Goal: Transaction & Acquisition: Purchase product/service

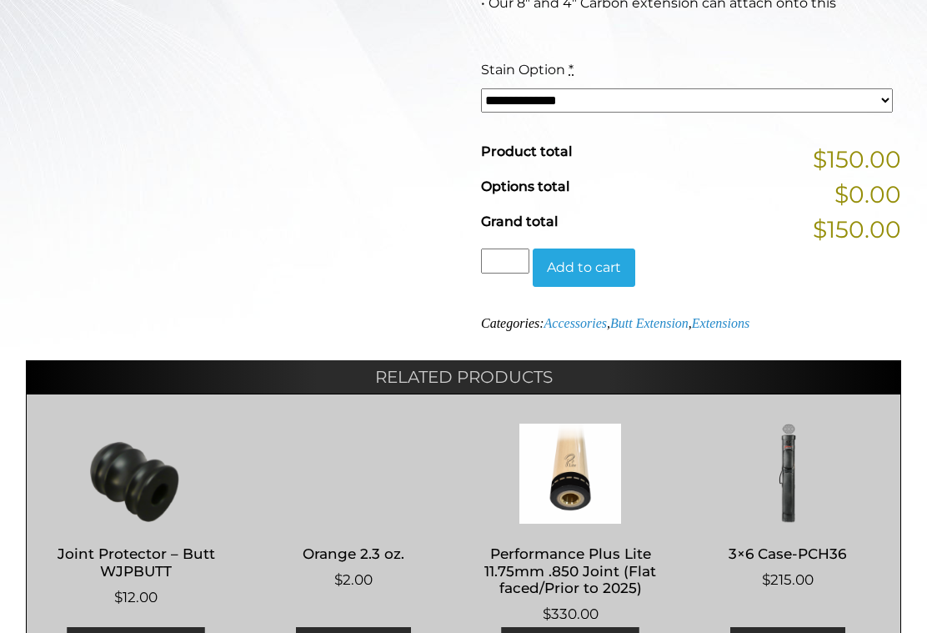
scroll to position [612, 0]
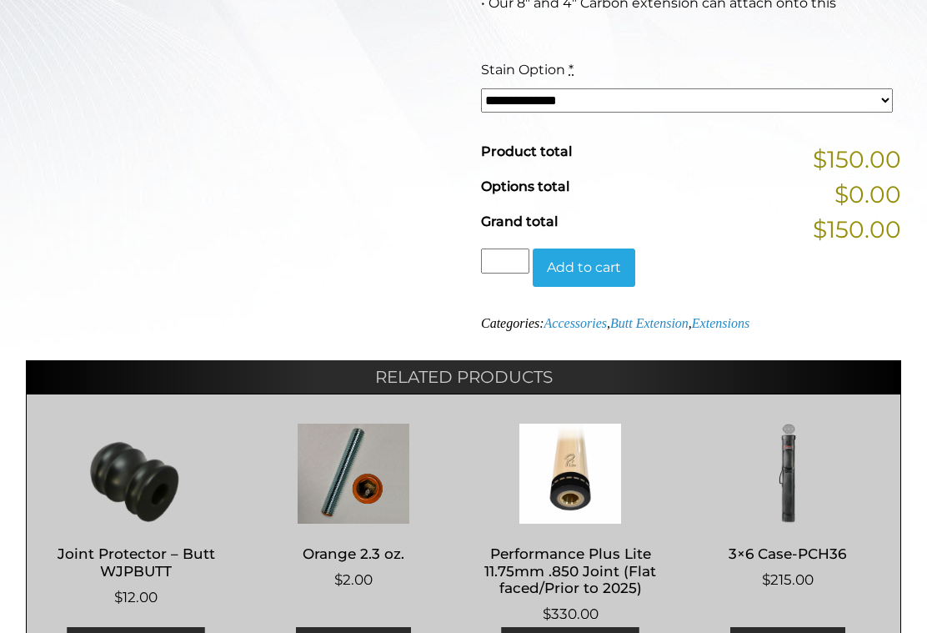
click at [606, 268] on button "Add to cart" at bounding box center [584, 268] width 103 height 38
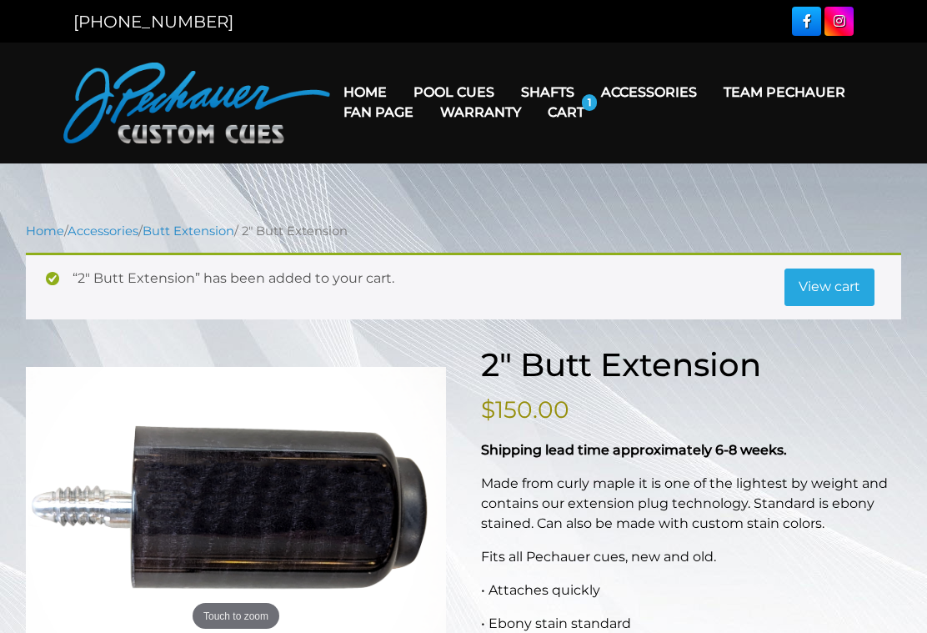
click at [598, 113] on link "Cart" at bounding box center [566, 112] width 63 height 43
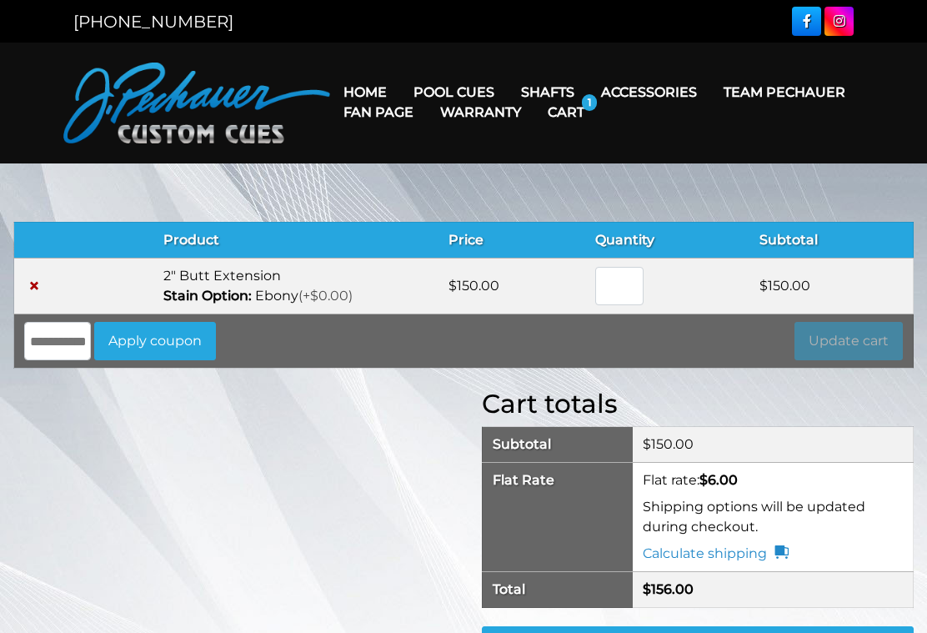
click at [535, 93] on link "Warranty" at bounding box center [481, 112] width 108 height 43
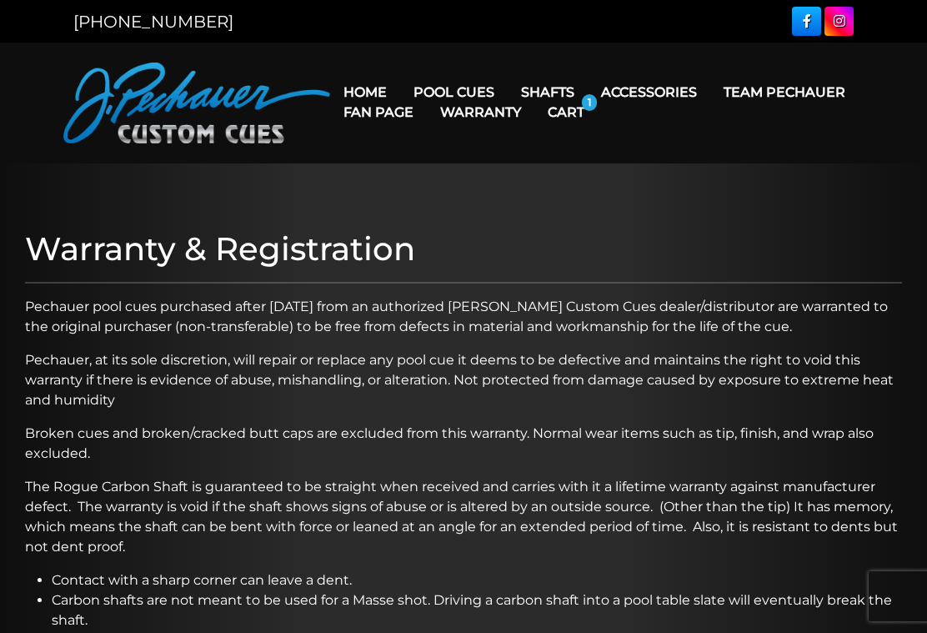
click at [736, 246] on link "Weight Screw System" at bounding box center [680, 234] width 180 height 23
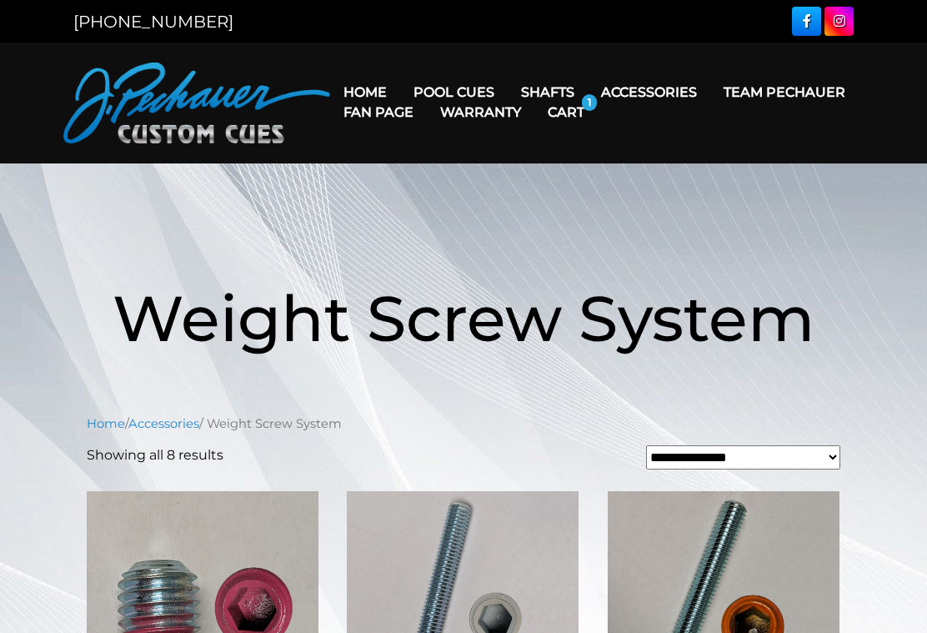
click at [733, 340] on link "Apparel" at bounding box center [680, 328] width 180 height 23
click at [657, 340] on link "Apparel" at bounding box center [680, 328] width 180 height 23
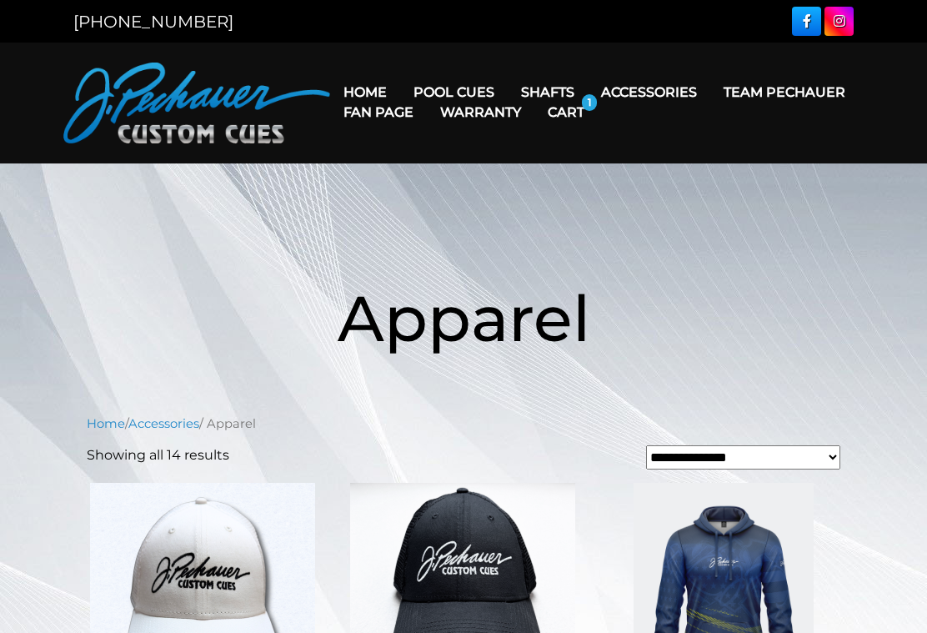
click at [726, 150] on link "Joint Protectors" at bounding box center [680, 139] width 180 height 23
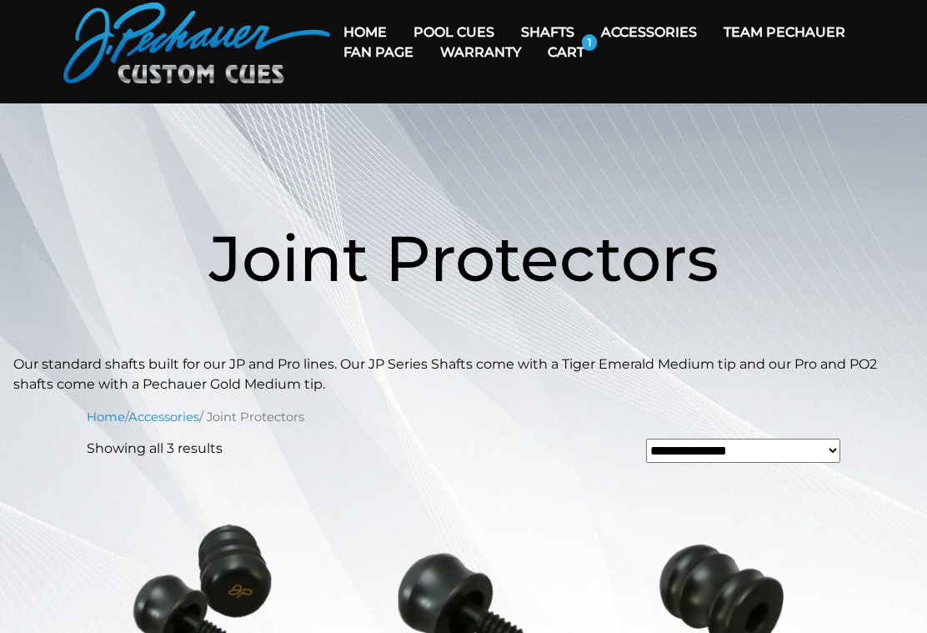
scroll to position [59, 0]
click at [535, 32] on link "Warranty" at bounding box center [481, 53] width 108 height 43
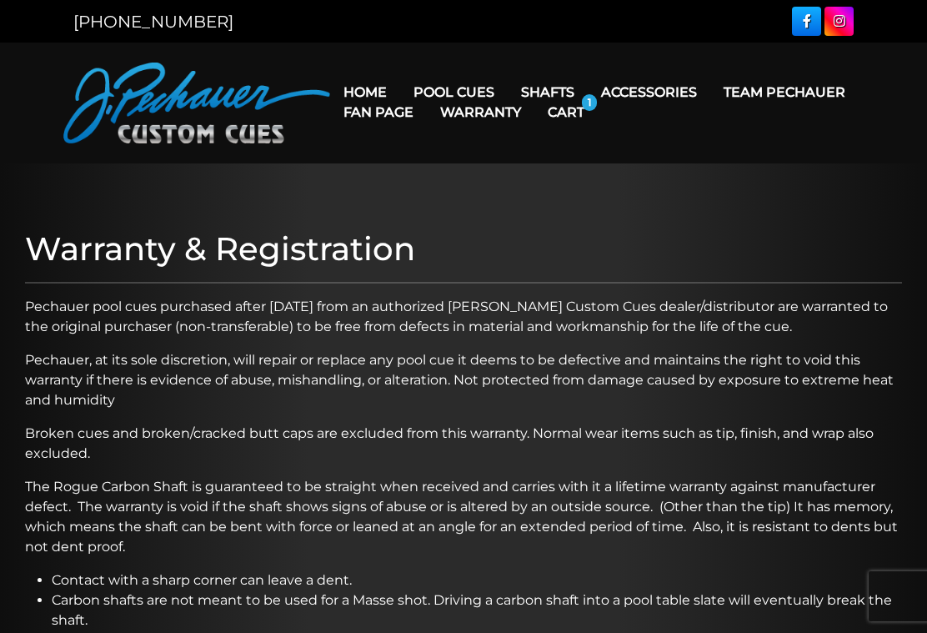
click at [535, 91] on link "Warranty" at bounding box center [481, 112] width 108 height 43
click at [535, 98] on link "Warranty" at bounding box center [481, 112] width 108 height 43
click at [535, 91] on link "Warranty" at bounding box center [481, 112] width 108 height 43
click at [697, 119] on link "Extensions" at bounding box center [680, 115] width 180 height 23
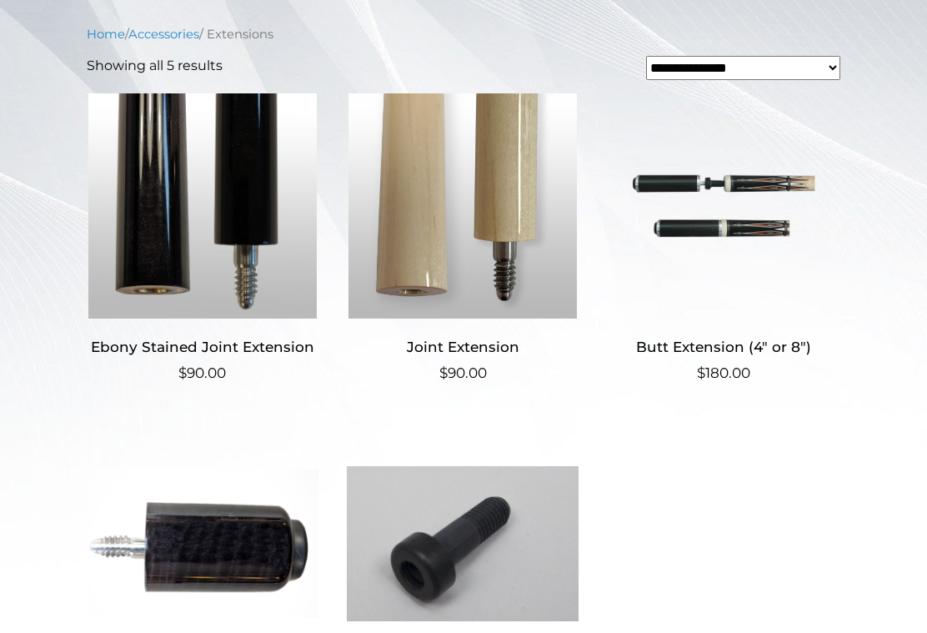
scroll to position [424, 0]
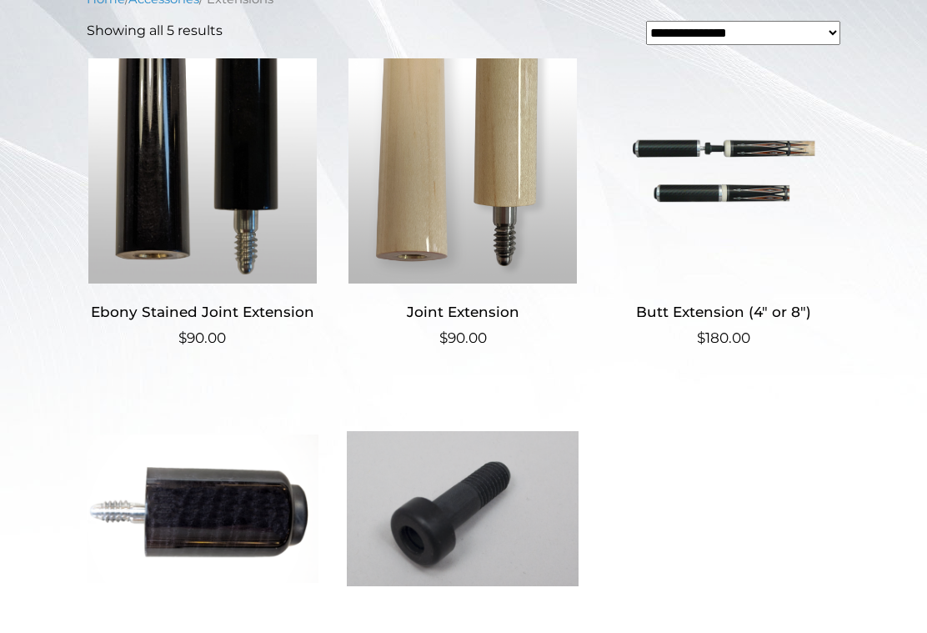
click at [242, 484] on img at bounding box center [203, 508] width 232 height 225
